Goal: Information Seeking & Learning: Learn about a topic

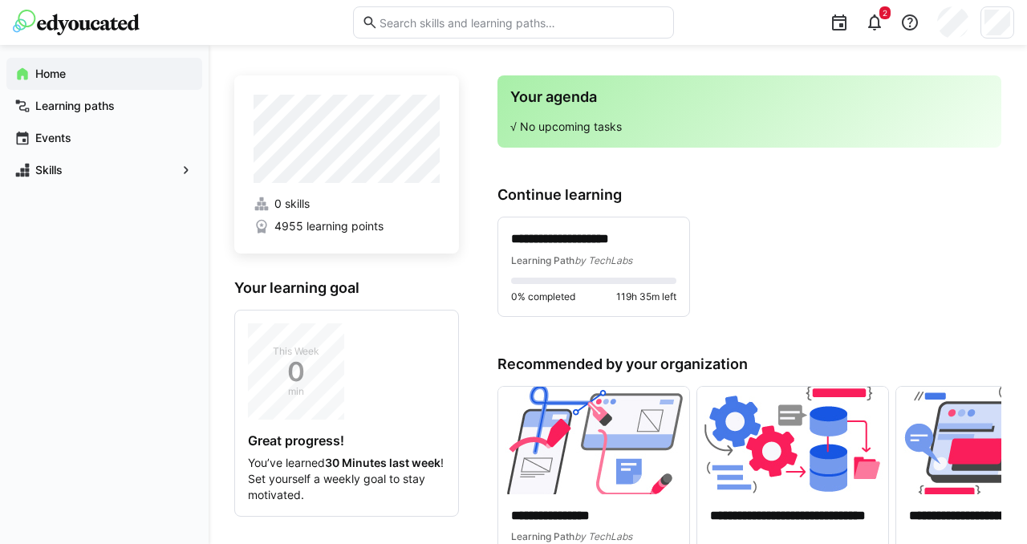
click at [0, 0] on app-navigation-label "Home" at bounding box center [0, 0] width 0 height 0
click at [579, 264] on span "by TechLabs" at bounding box center [604, 260] width 58 height 12
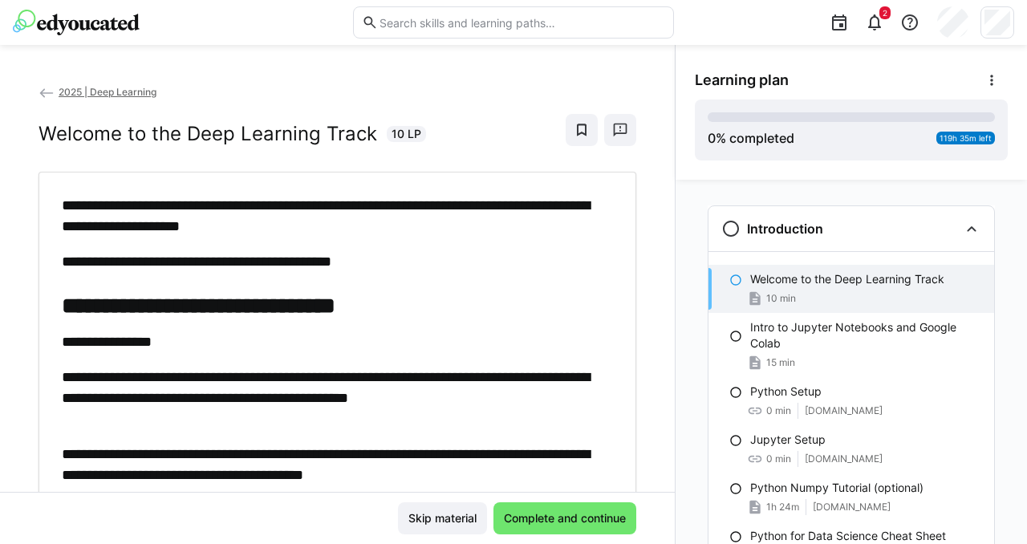
scroll to position [26, 0]
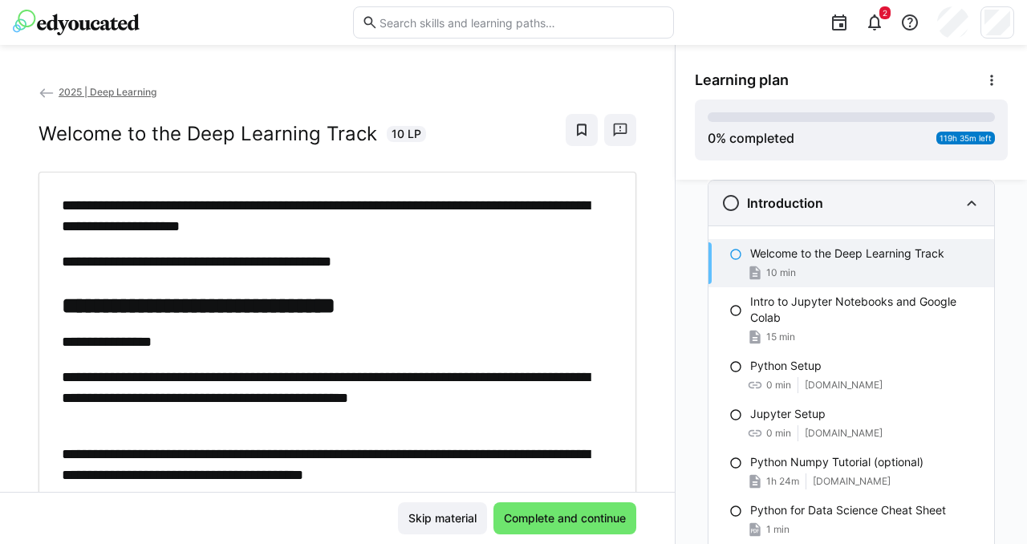
click at [968, 204] on eds-icon at bounding box center [971, 202] width 19 height 19
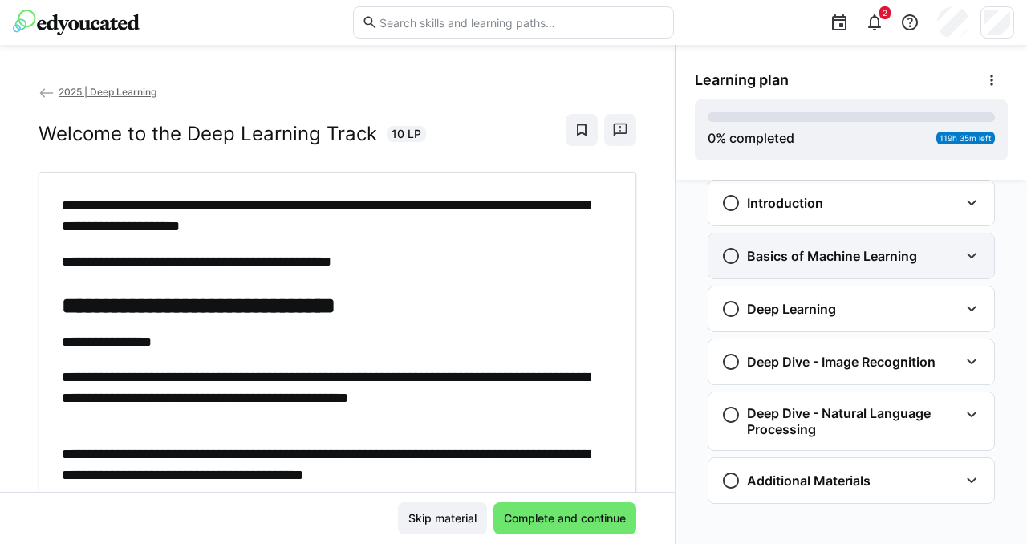
click at [967, 256] on eds-icon at bounding box center [971, 255] width 19 height 19
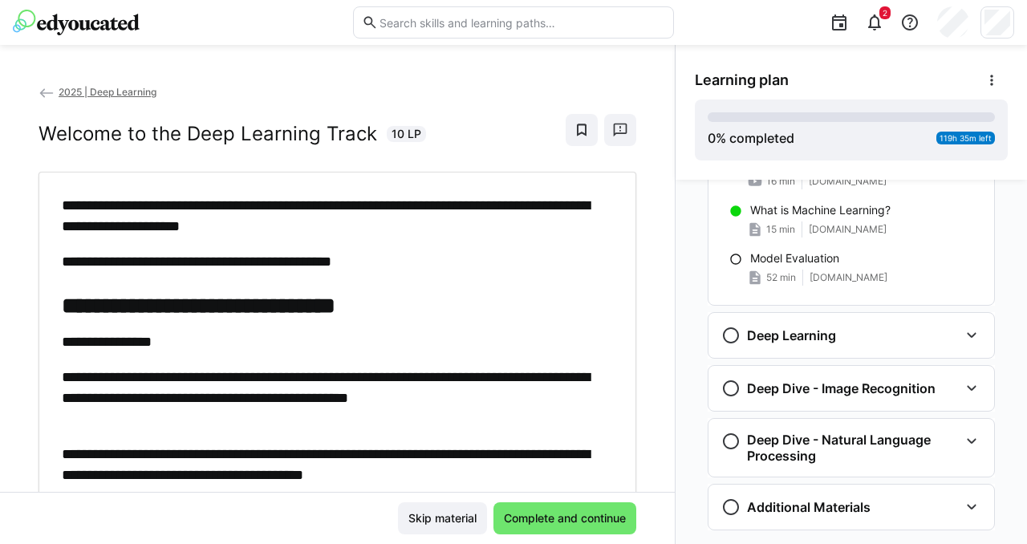
scroll to position [210, 0]
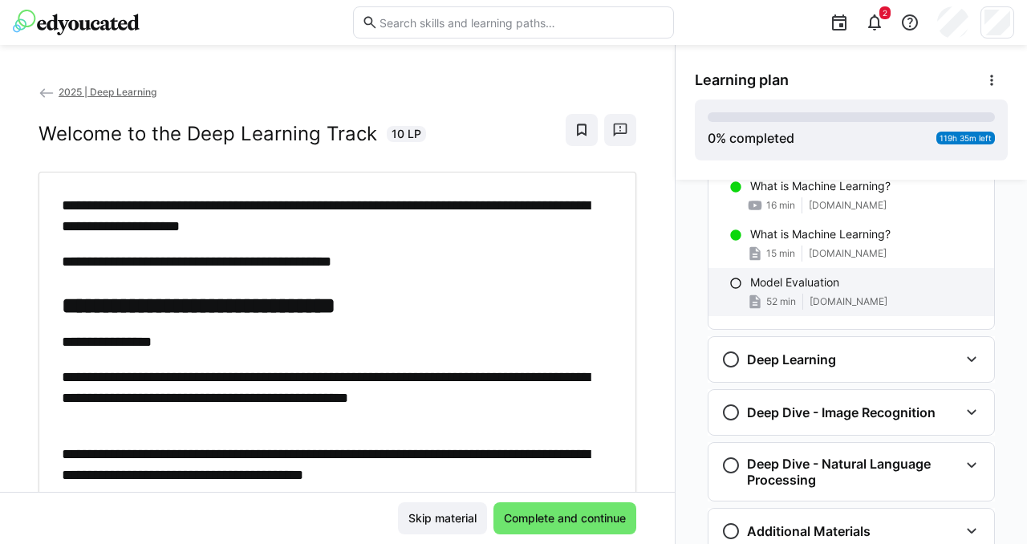
click at [837, 286] on div "Model Evaluation" at bounding box center [865, 282] width 231 height 16
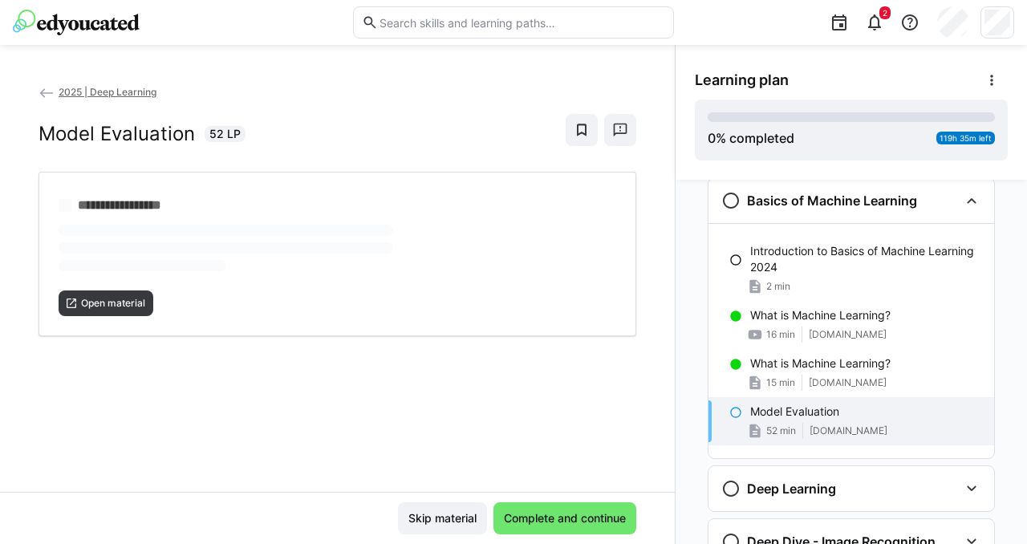
scroll to position [79, 0]
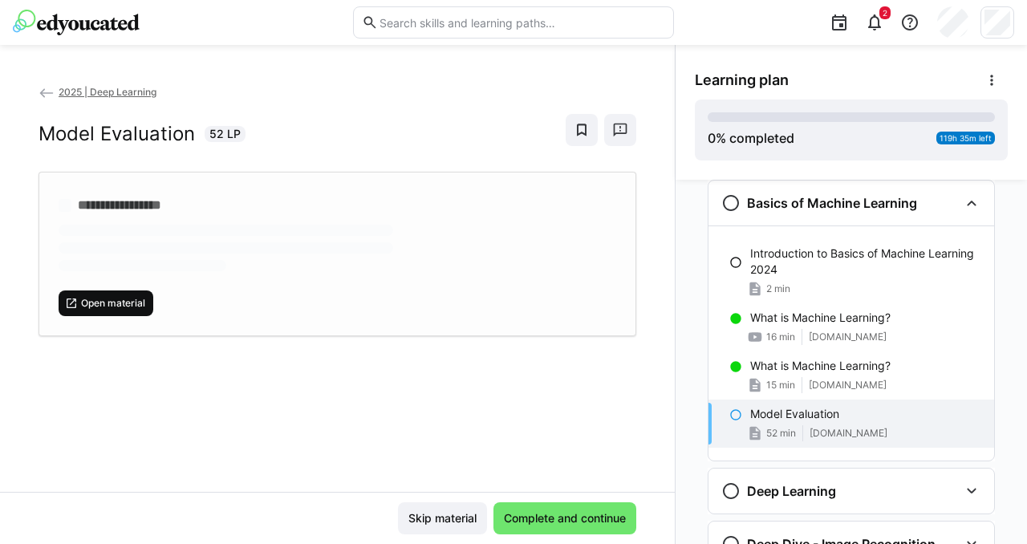
click at [127, 306] on span "Open material" at bounding box center [112, 303] width 67 height 13
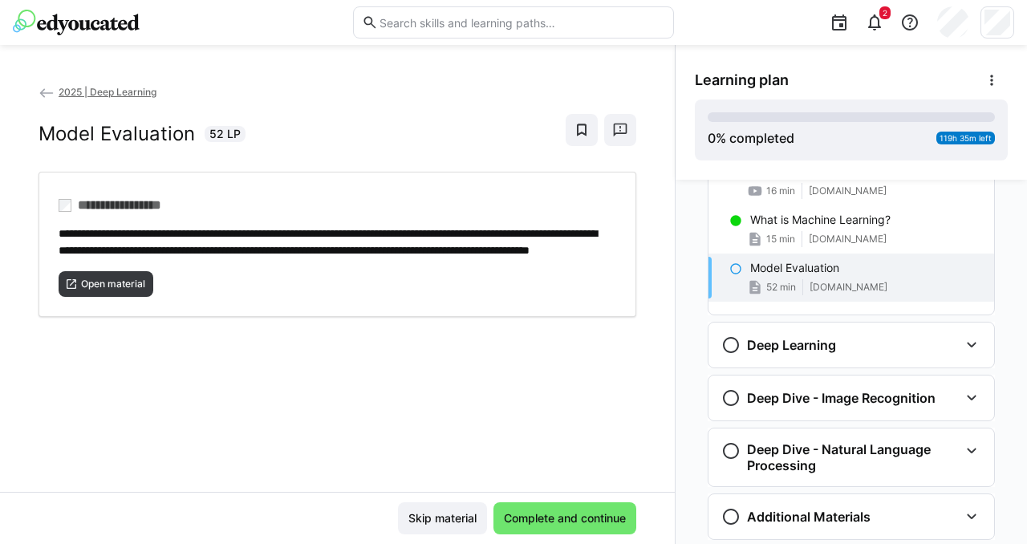
scroll to position [227, 0]
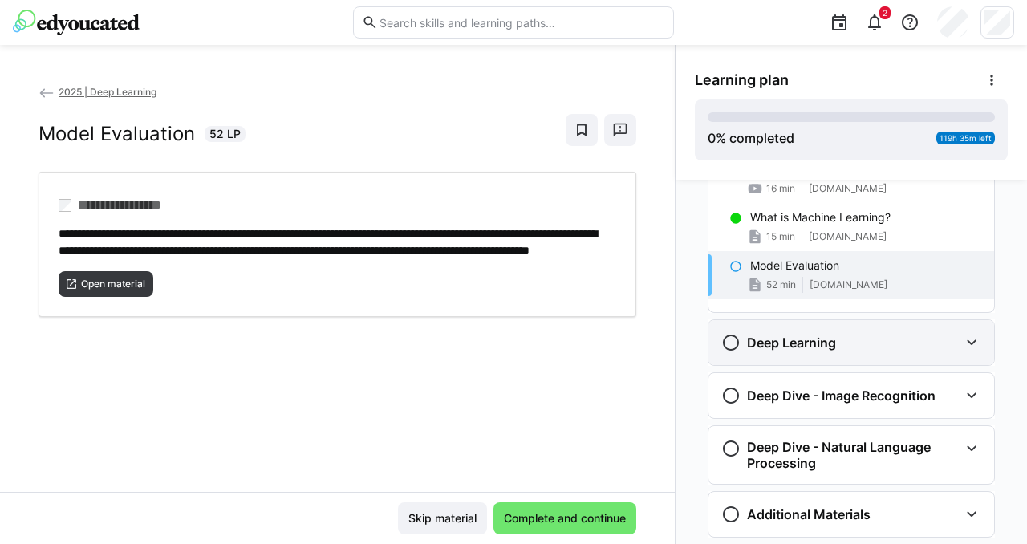
click at [964, 344] on eds-icon at bounding box center [971, 342] width 19 height 19
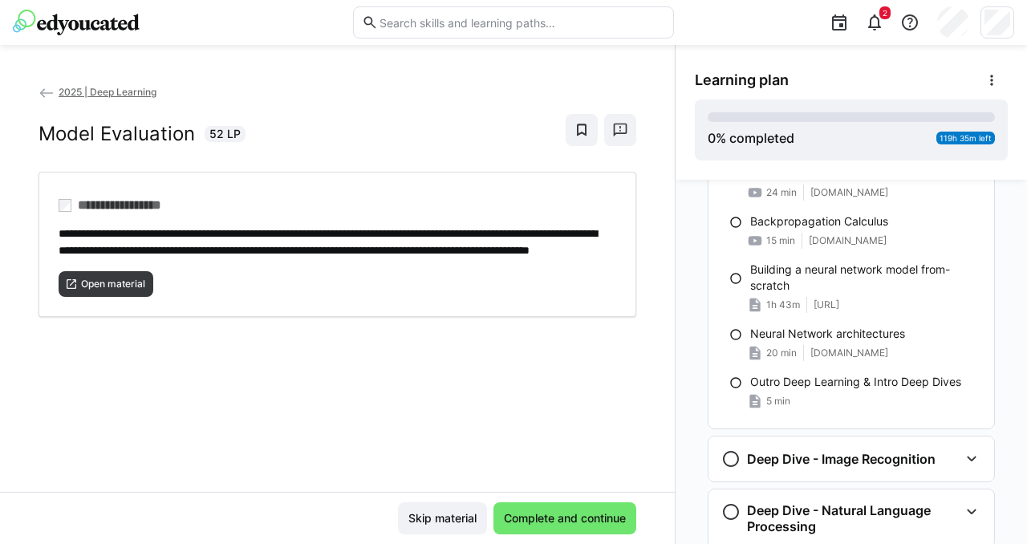
scroll to position [891, 0]
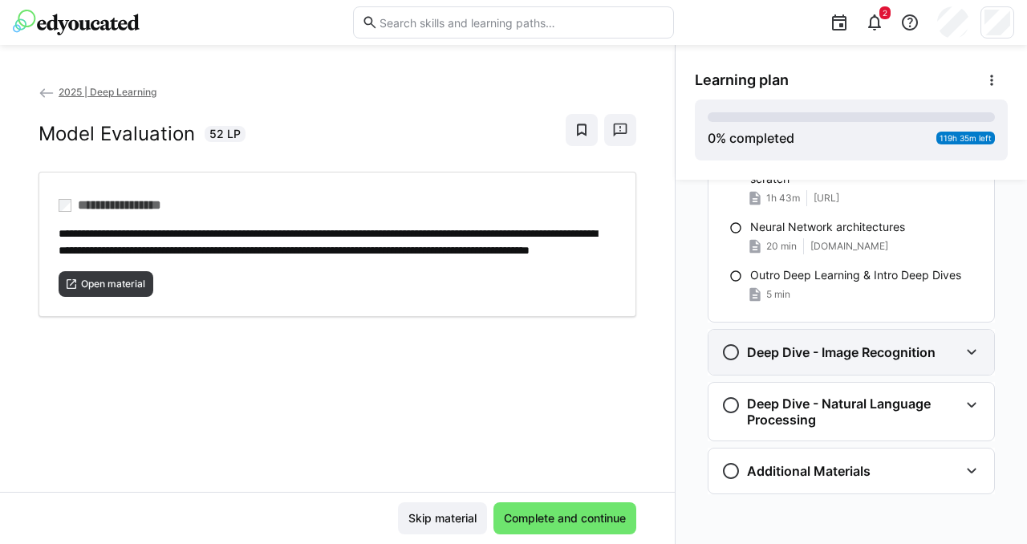
click at [962, 356] on eds-icon at bounding box center [971, 352] width 19 height 19
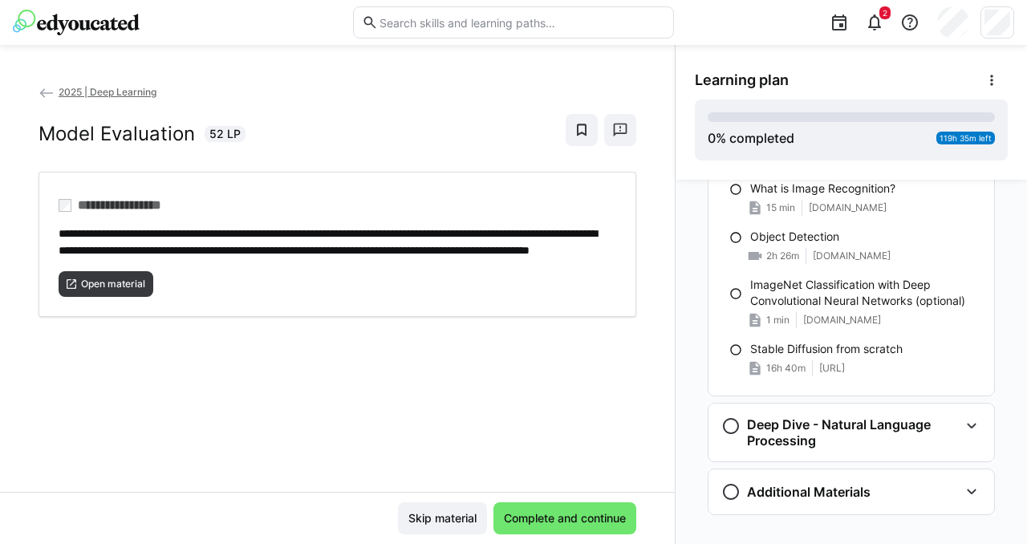
scroll to position [1178, 0]
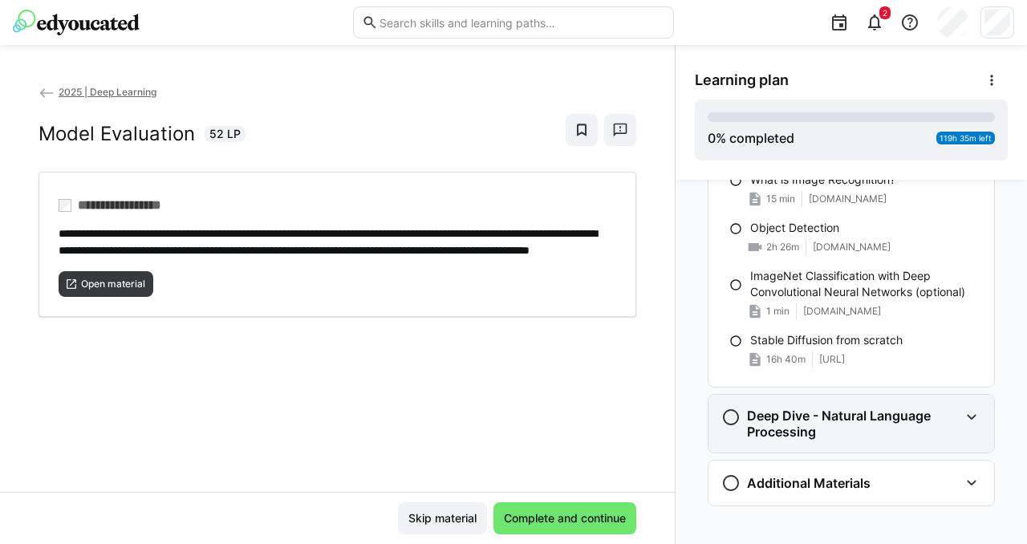
click at [953, 424] on div "Deep Dive - Natural Language Processing" at bounding box center [852, 424] width 286 height 58
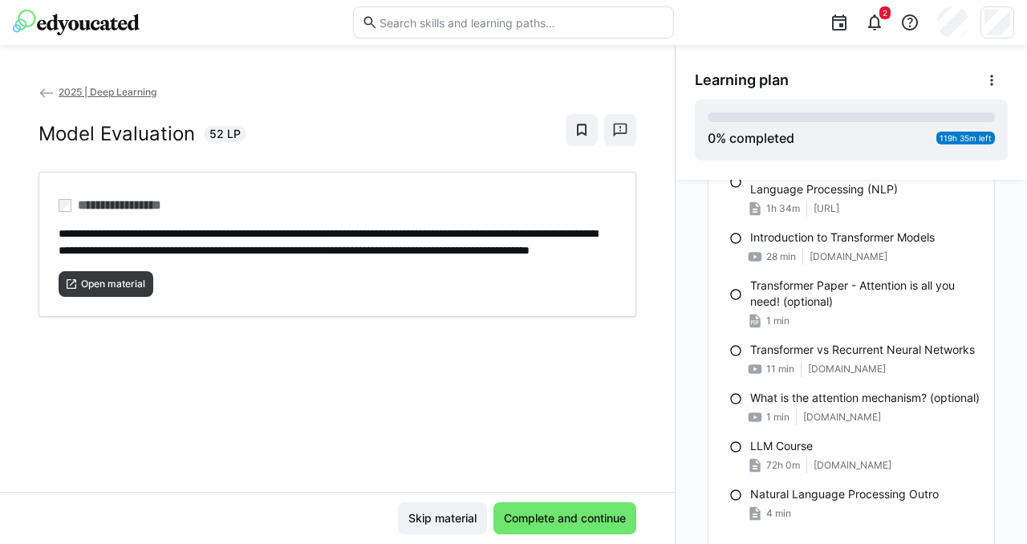
scroll to position [1666, 0]
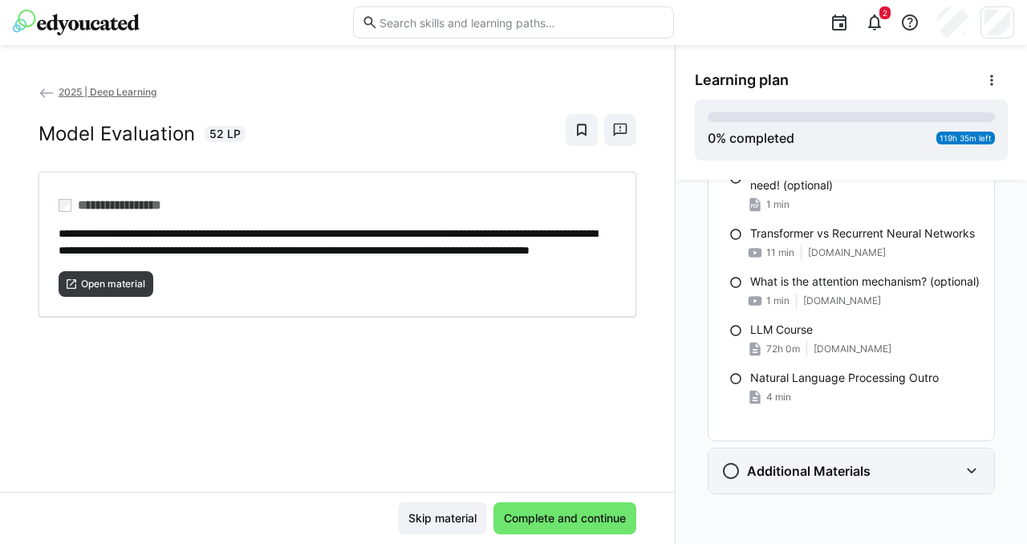
click at [964, 469] on eds-icon at bounding box center [971, 470] width 19 height 19
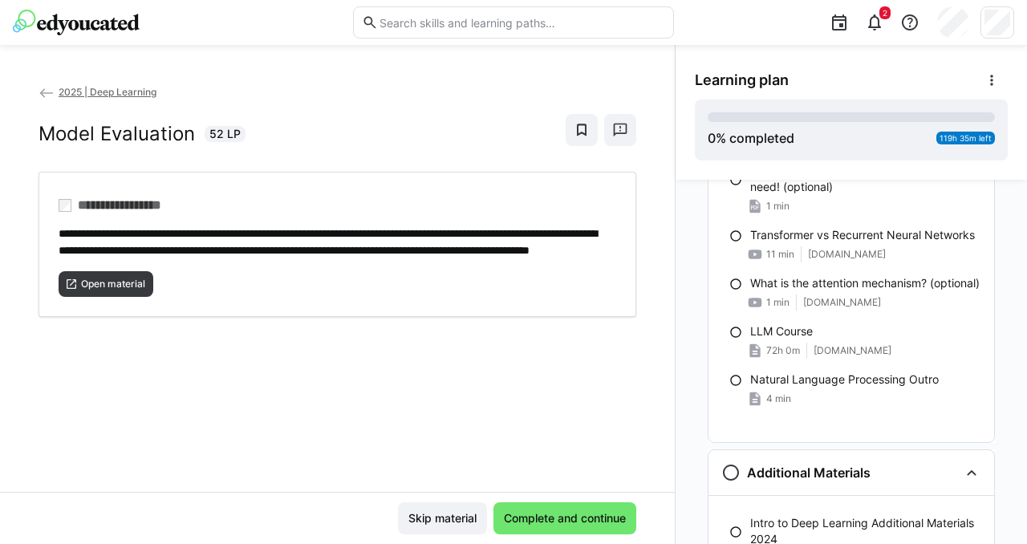
scroll to position [1659, 0]
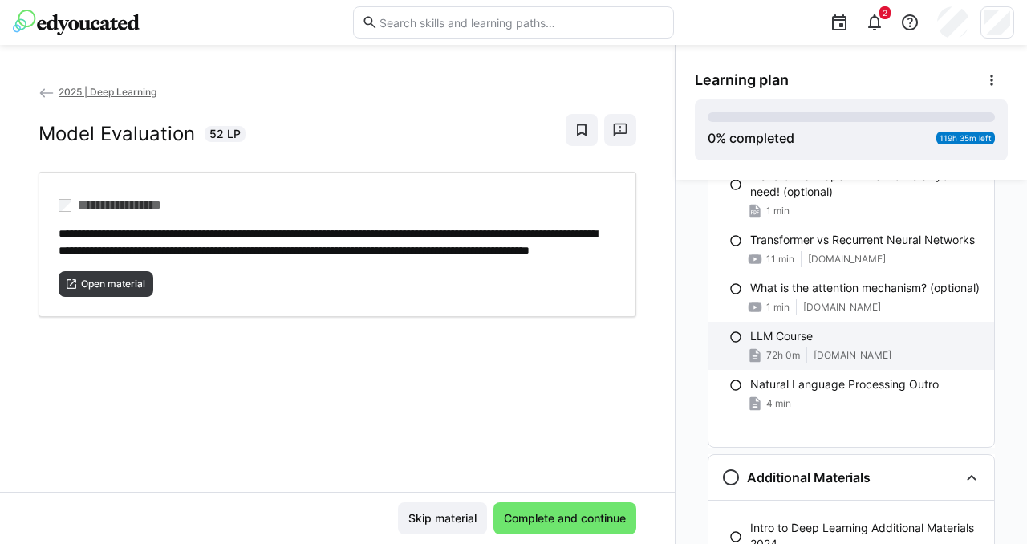
click at [850, 361] on div "LLM Course 72h 0m [DOMAIN_NAME]" at bounding box center [852, 346] width 286 height 48
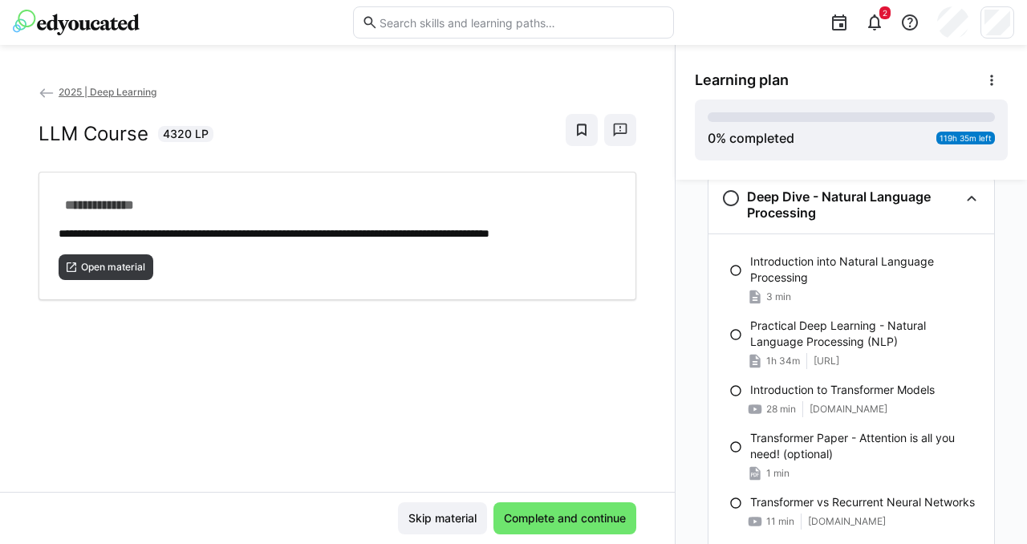
scroll to position [1392, 0]
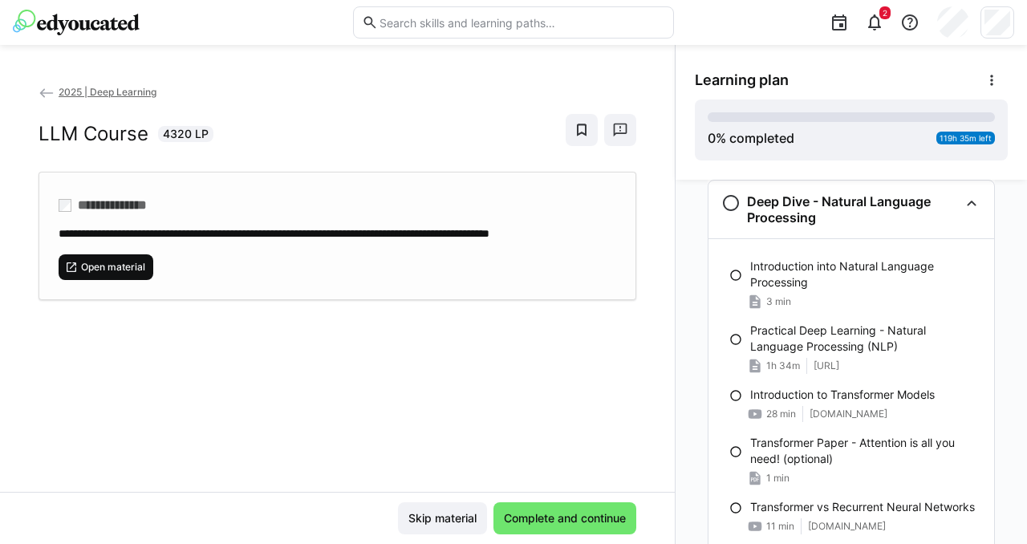
click at [121, 274] on span "Open material" at bounding box center [112, 267] width 67 height 13
